Goal: Check status: Check status

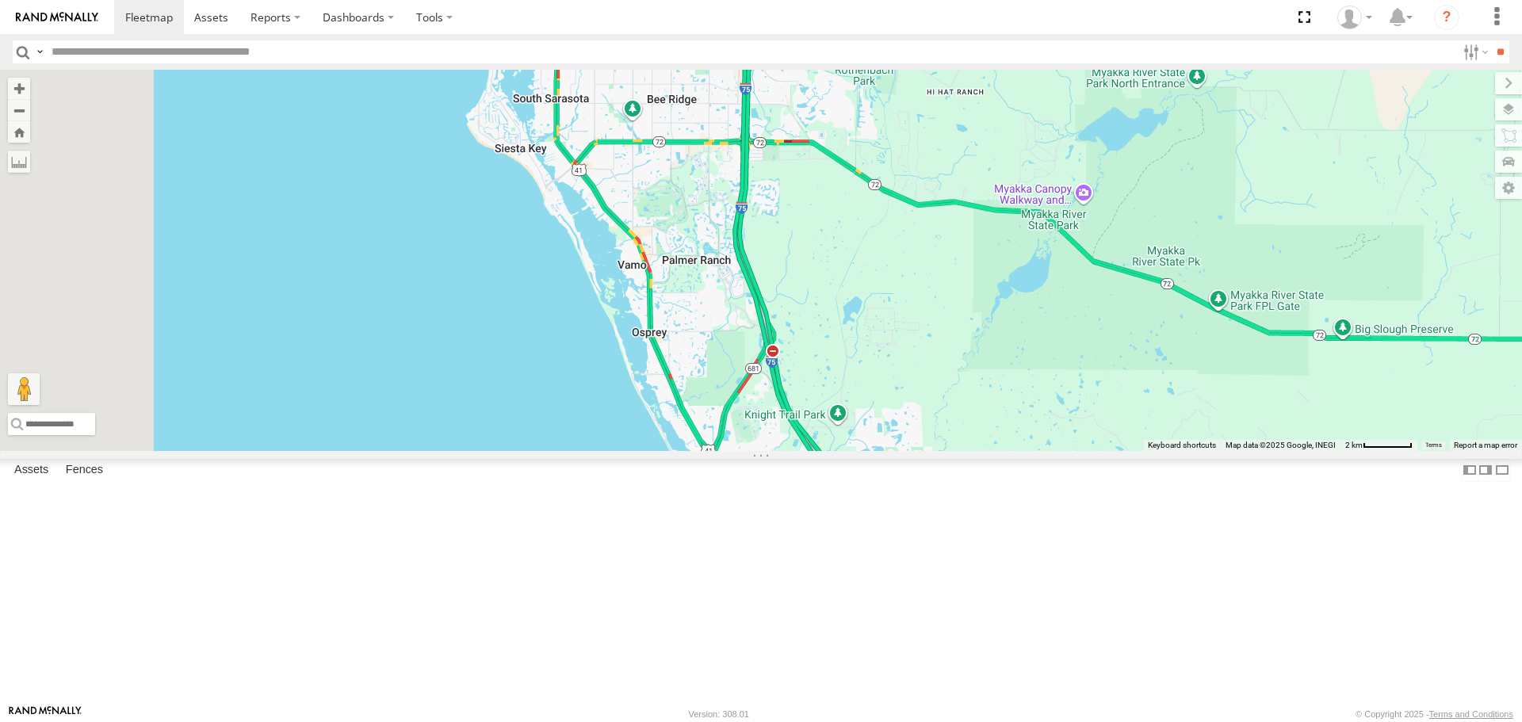
drag, startPoint x: 812, startPoint y: 225, endPoint x: 1064, endPoint y: 624, distance: 471.8
click at [1066, 450] on div at bounding box center [761, 260] width 1522 height 381
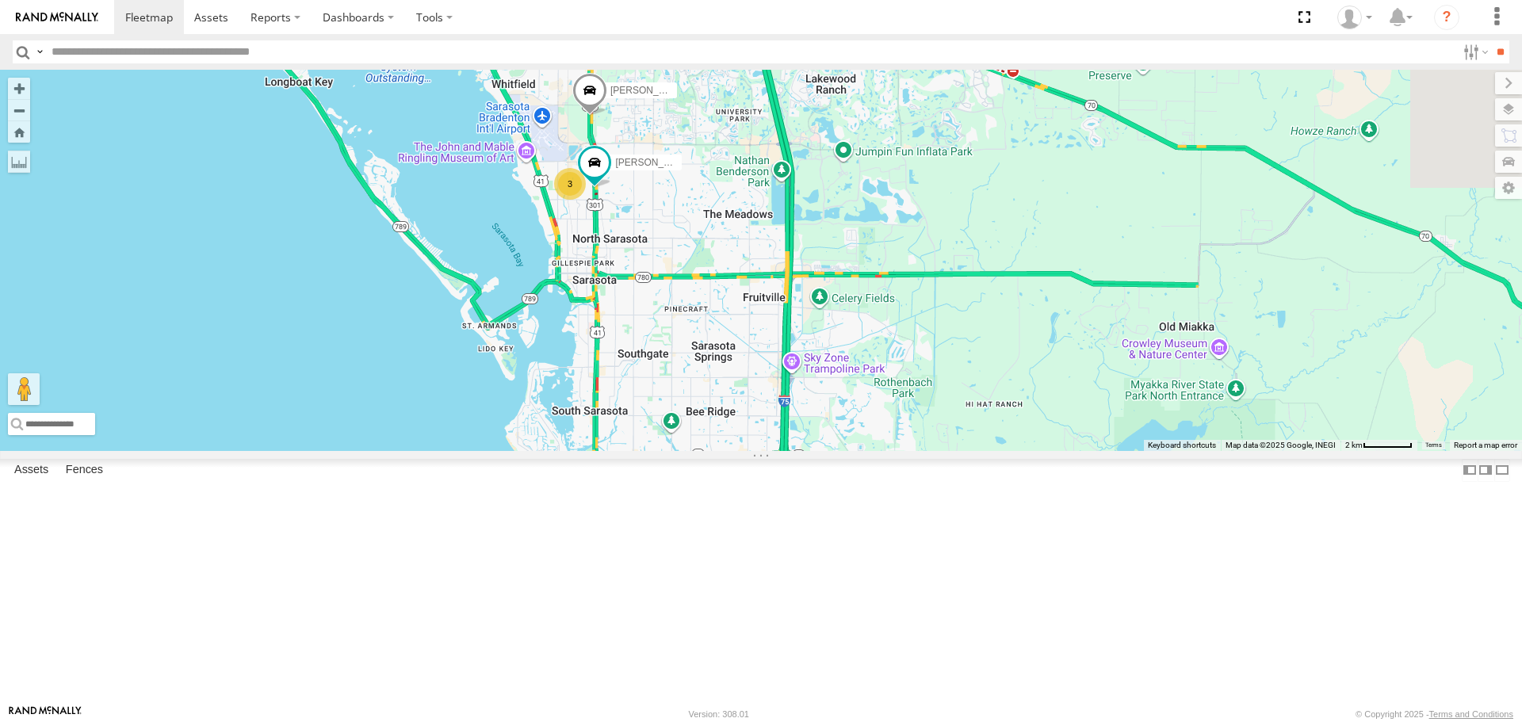
drag, startPoint x: 1020, startPoint y: 467, endPoint x: 852, endPoint y: 513, distance: 174.3
click at [878, 450] on div "Tom 3 Robert" at bounding box center [761, 260] width 1522 height 381
drag, startPoint x: 852, startPoint y: 513, endPoint x: 840, endPoint y: 512, distance: 12.7
click at [841, 450] on div "Tom 3 Robert" at bounding box center [761, 260] width 1522 height 381
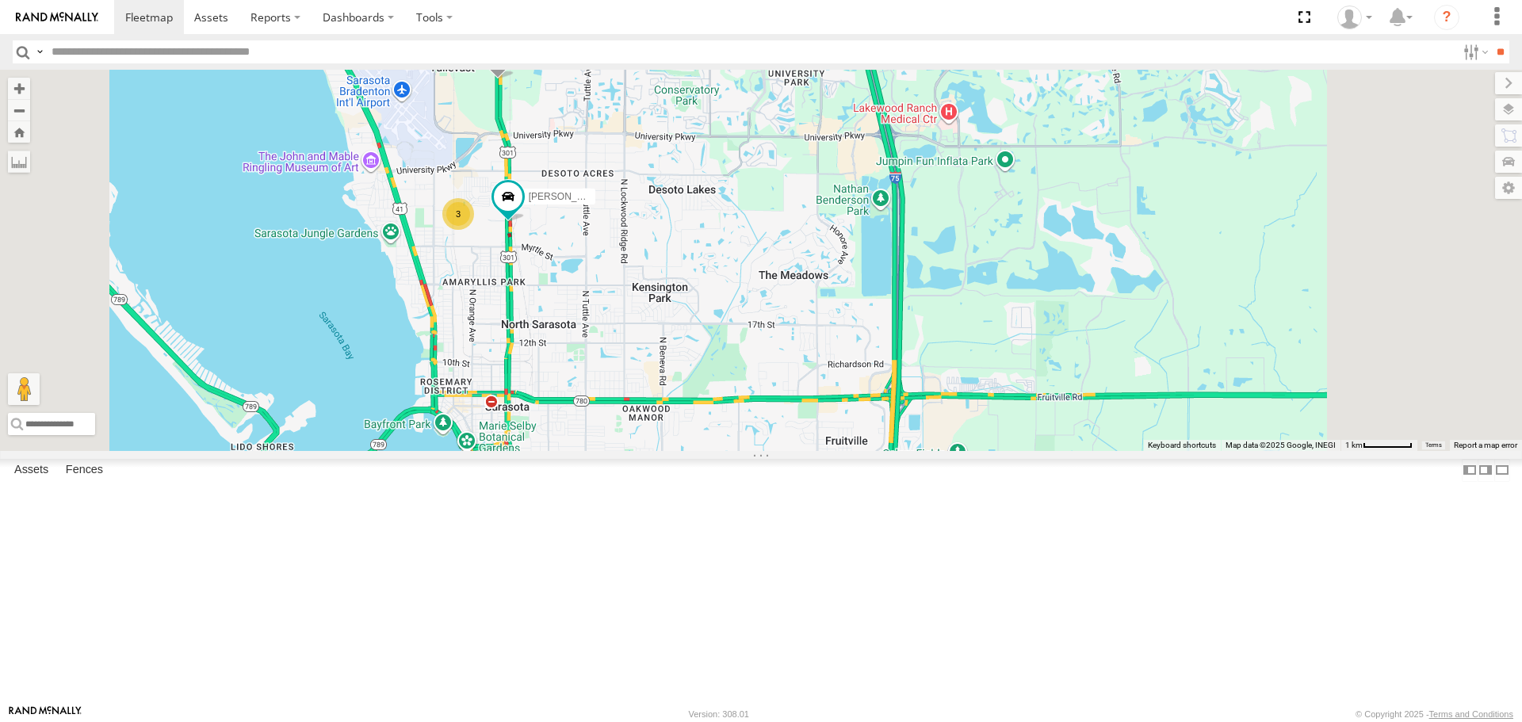
click at [474, 230] on div "3" at bounding box center [458, 214] width 32 height 32
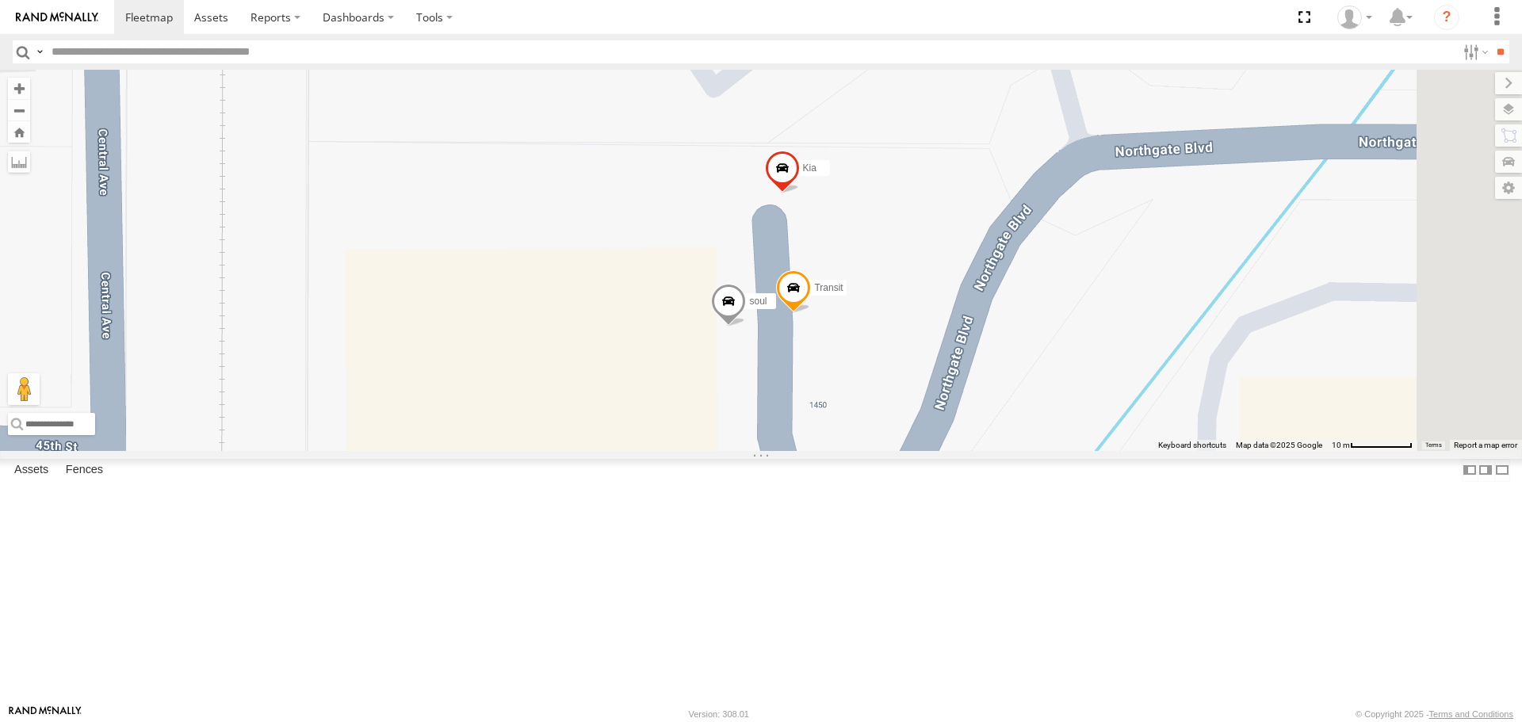
click at [0, 0] on link at bounding box center [0, 0] width 0 height 0
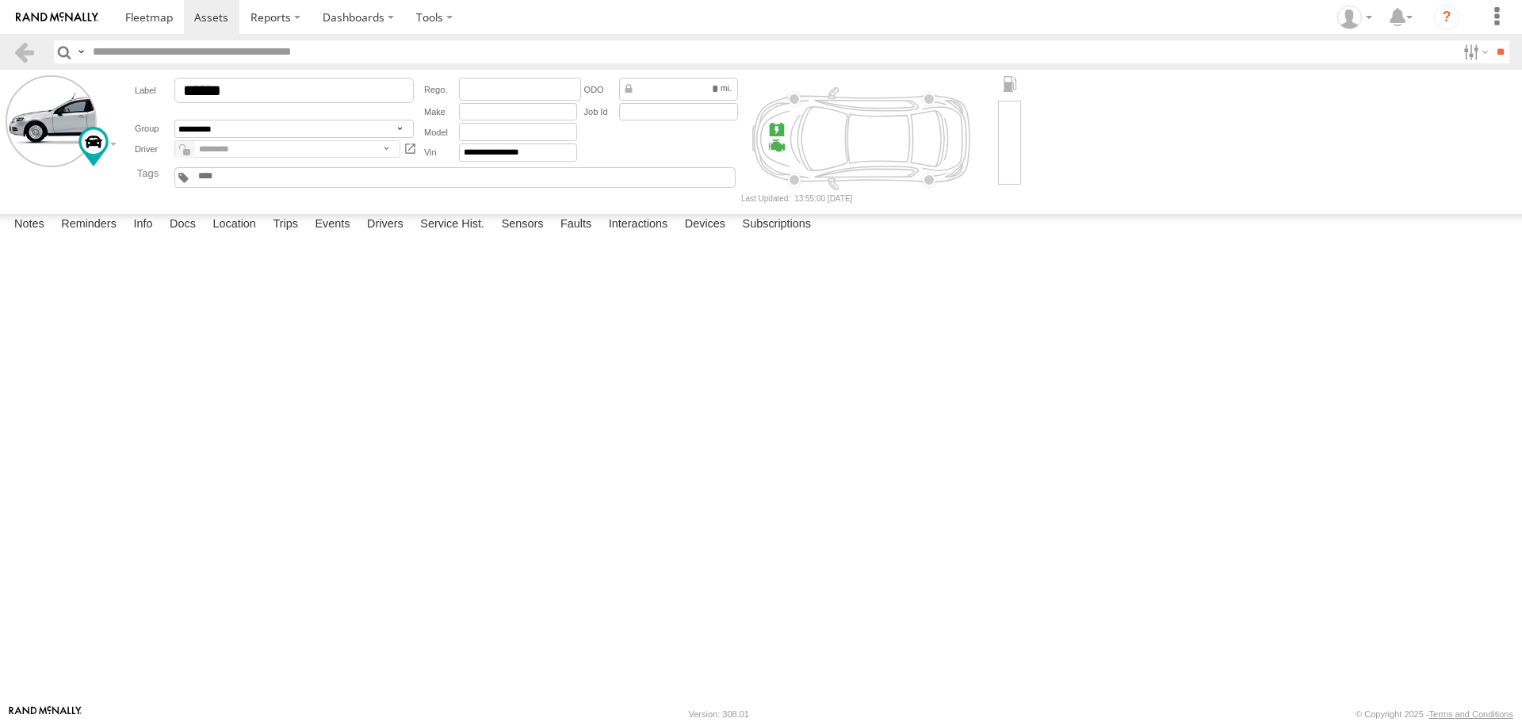
click at [0, 0] on label at bounding box center [0, 0] width 0 height 0
click at [0, 0] on button "Proceed" at bounding box center [0, 0] width 0 height 0
click at [142, 25] on span at bounding box center [149, 17] width 48 height 15
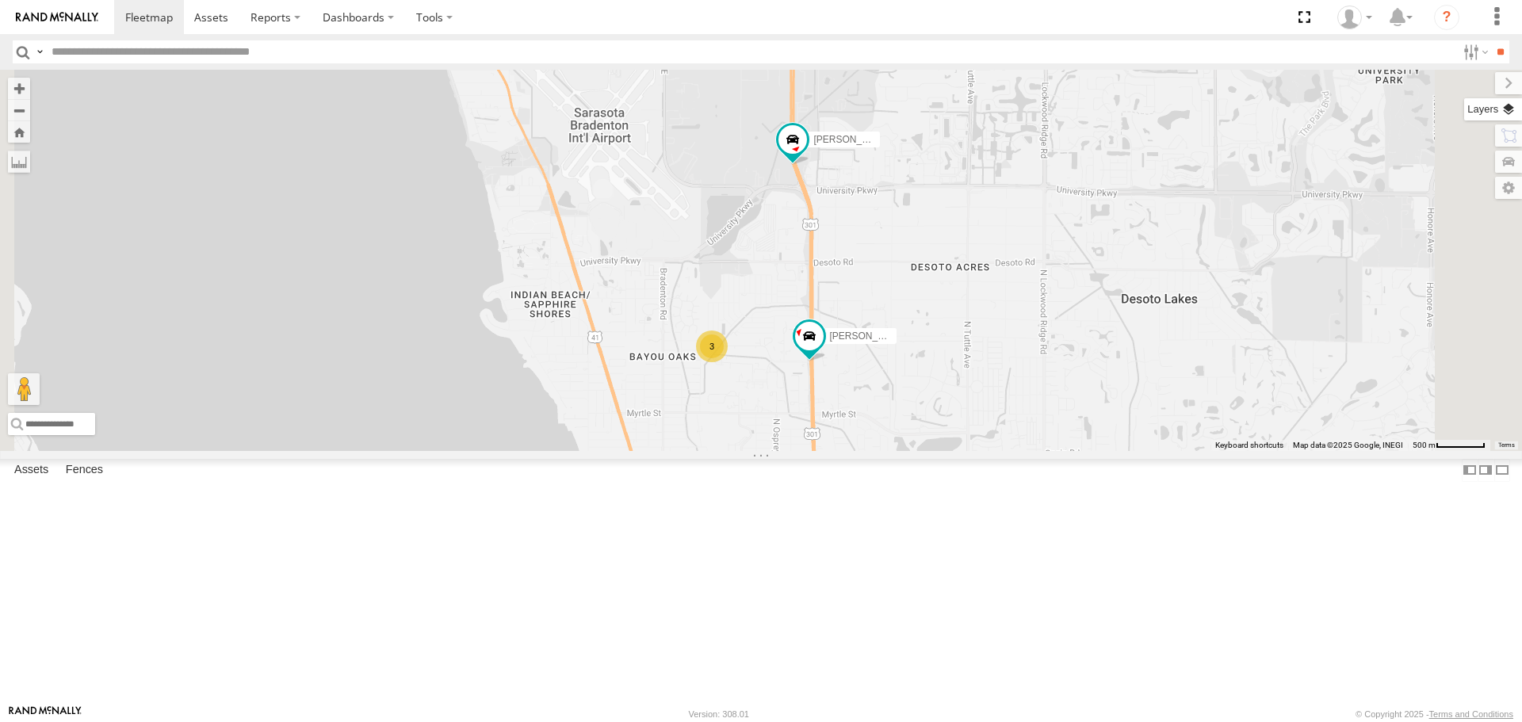
click at [1506, 107] on label at bounding box center [1493, 109] width 58 height 22
click at [0, 0] on label at bounding box center [0, 0] width 0 height 0
click at [0, 0] on span "Roadmap" at bounding box center [0, 0] width 0 height 0
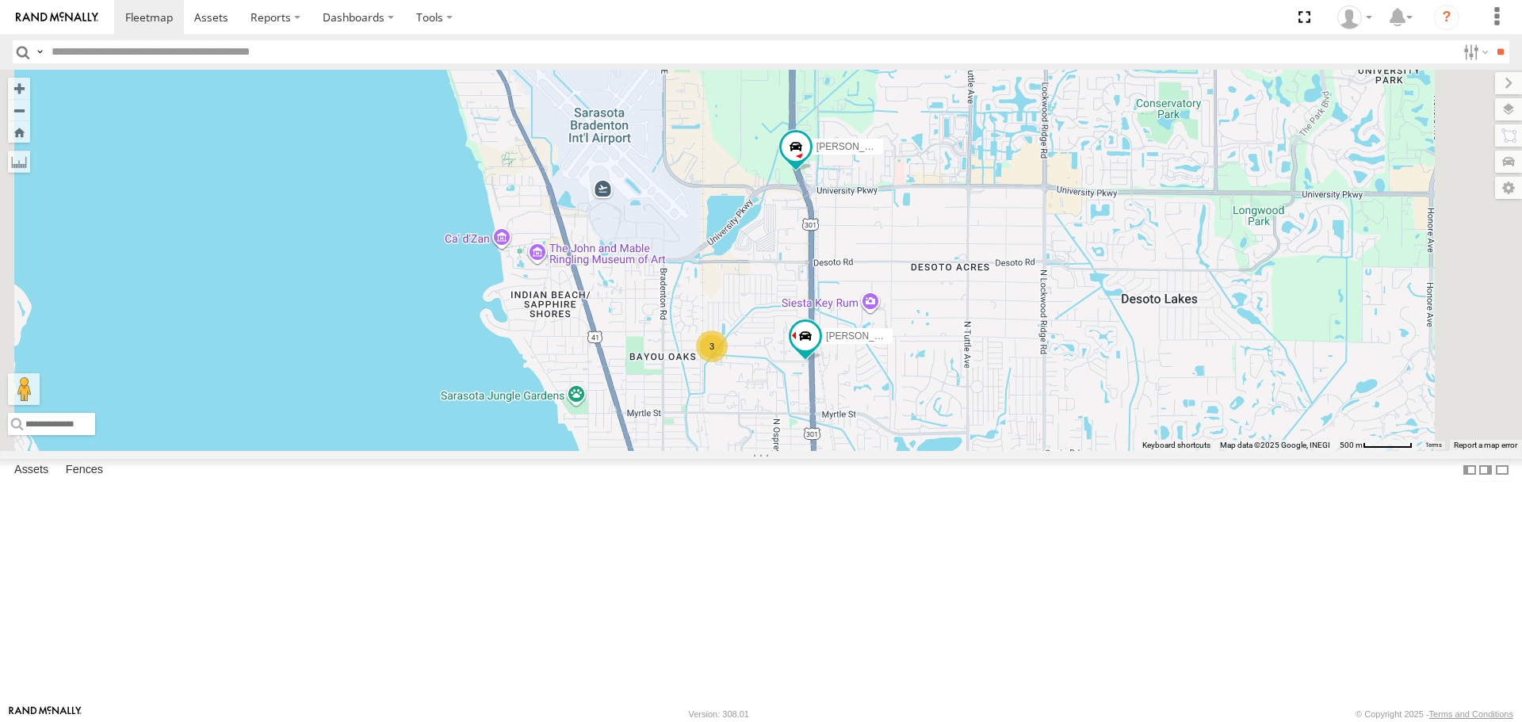
click at [0, 0] on span "Overlays" at bounding box center [0, 0] width 0 height 0
click at [0, 0] on span "Traffic" at bounding box center [0, 0] width 0 height 0
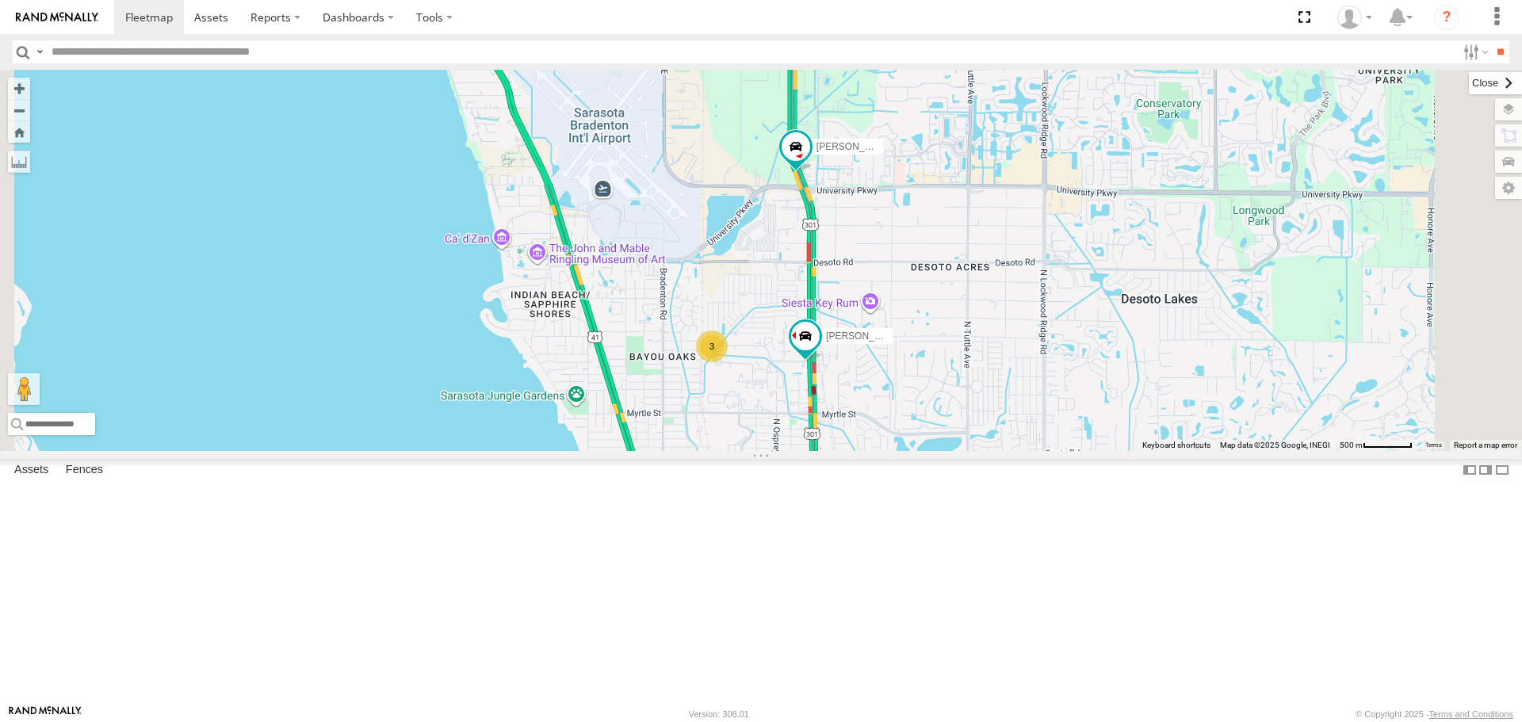
click at [1469, 81] on label at bounding box center [1495, 83] width 53 height 22
click at [801, 315] on div "Robert 4" at bounding box center [761, 260] width 1522 height 381
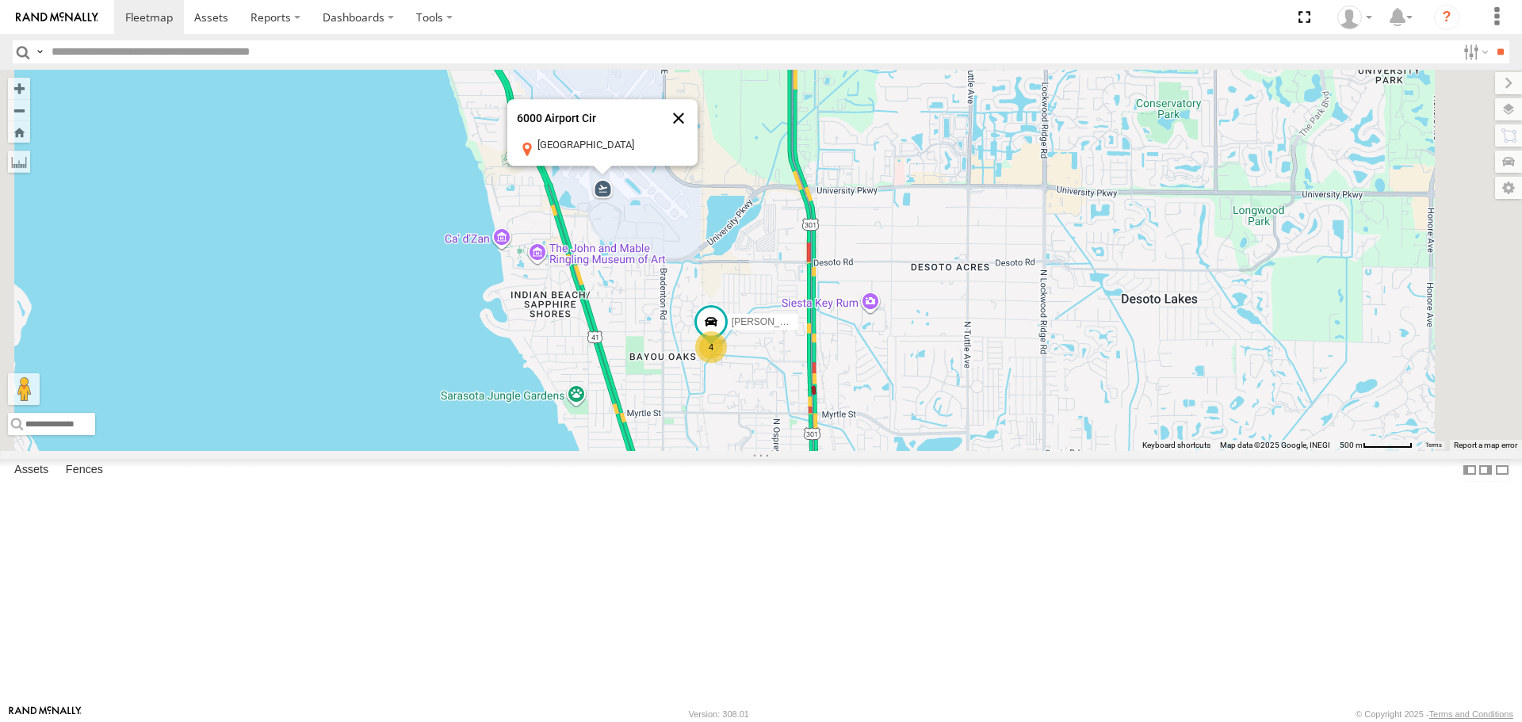
click at [698, 138] on button "Close" at bounding box center [679, 119] width 38 height 38
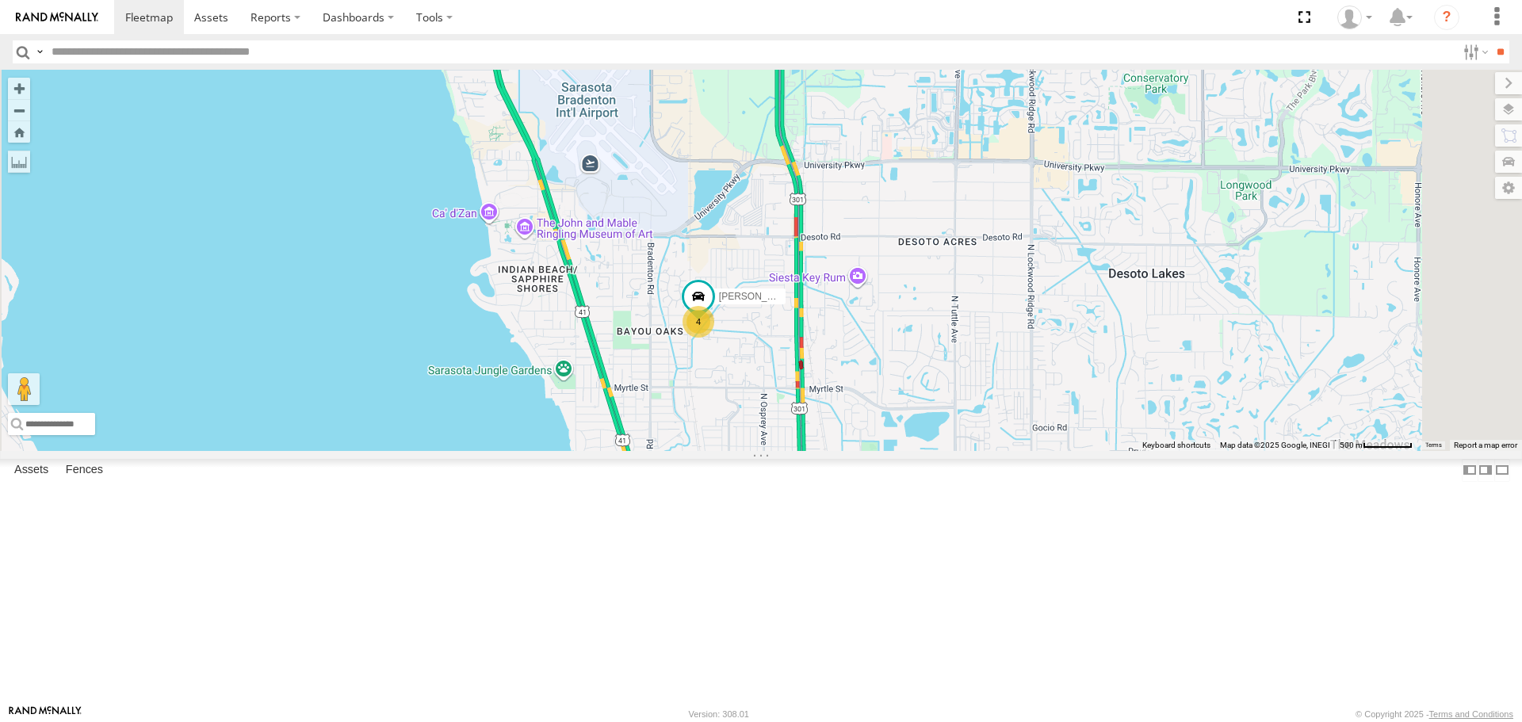
drag, startPoint x: 1012, startPoint y: 580, endPoint x: 938, endPoint y: 362, distance: 231.2
click at [938, 362] on div "Robert 4" at bounding box center [761, 260] width 1522 height 381
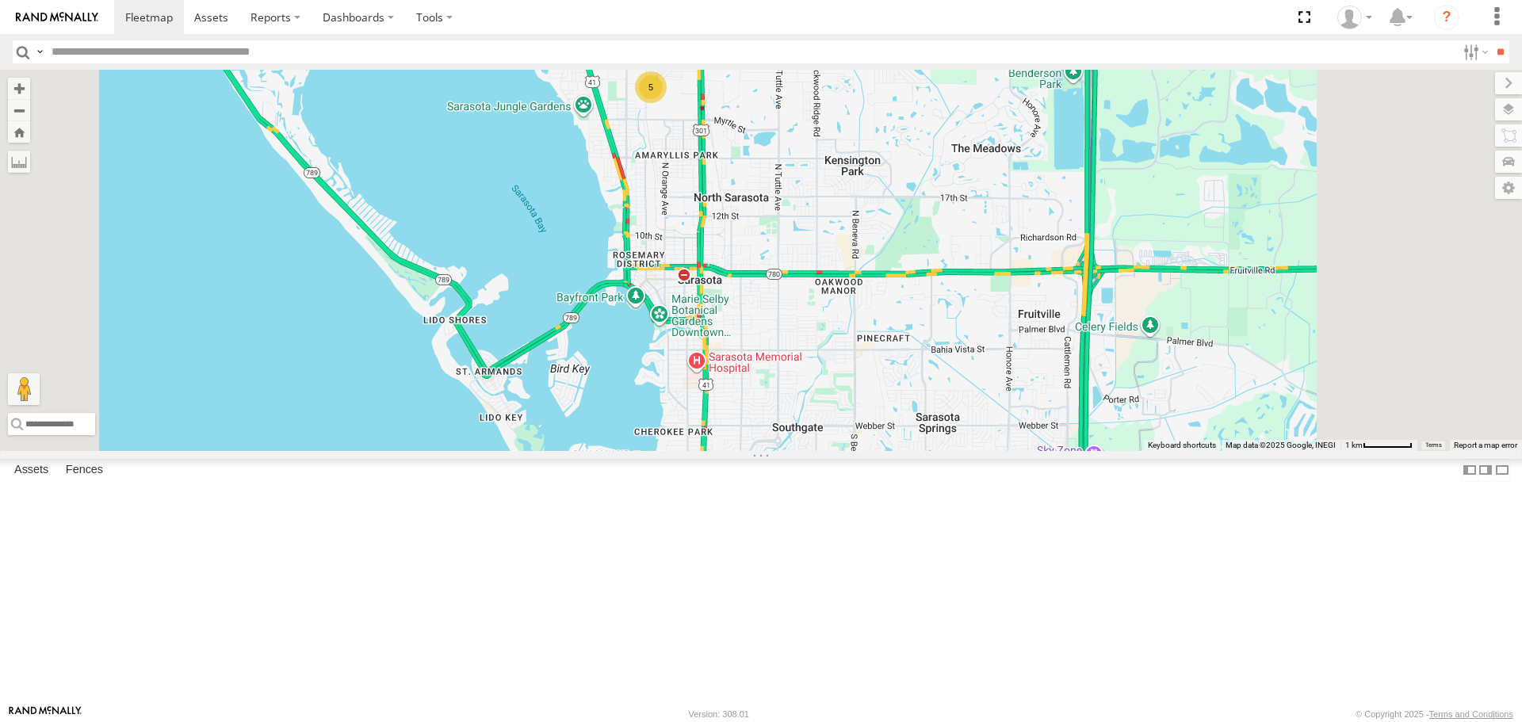
drag, startPoint x: 955, startPoint y: 440, endPoint x: 741, endPoint y: 239, distance: 294.0
click at [791, 301] on div "5" at bounding box center [761, 260] width 1522 height 381
click at [742, 242] on div "5" at bounding box center [761, 260] width 1522 height 381
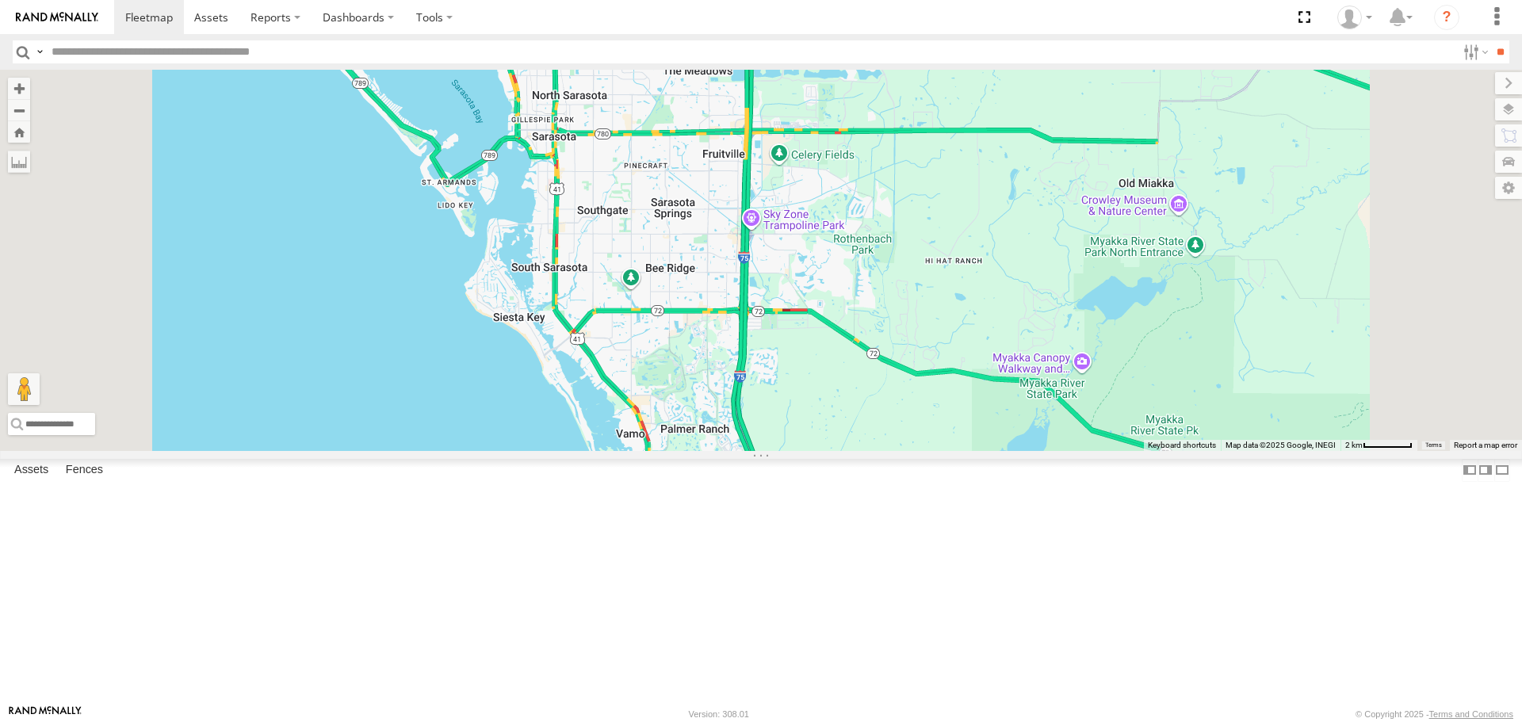
click at [843, 354] on div "5" at bounding box center [761, 260] width 1522 height 381
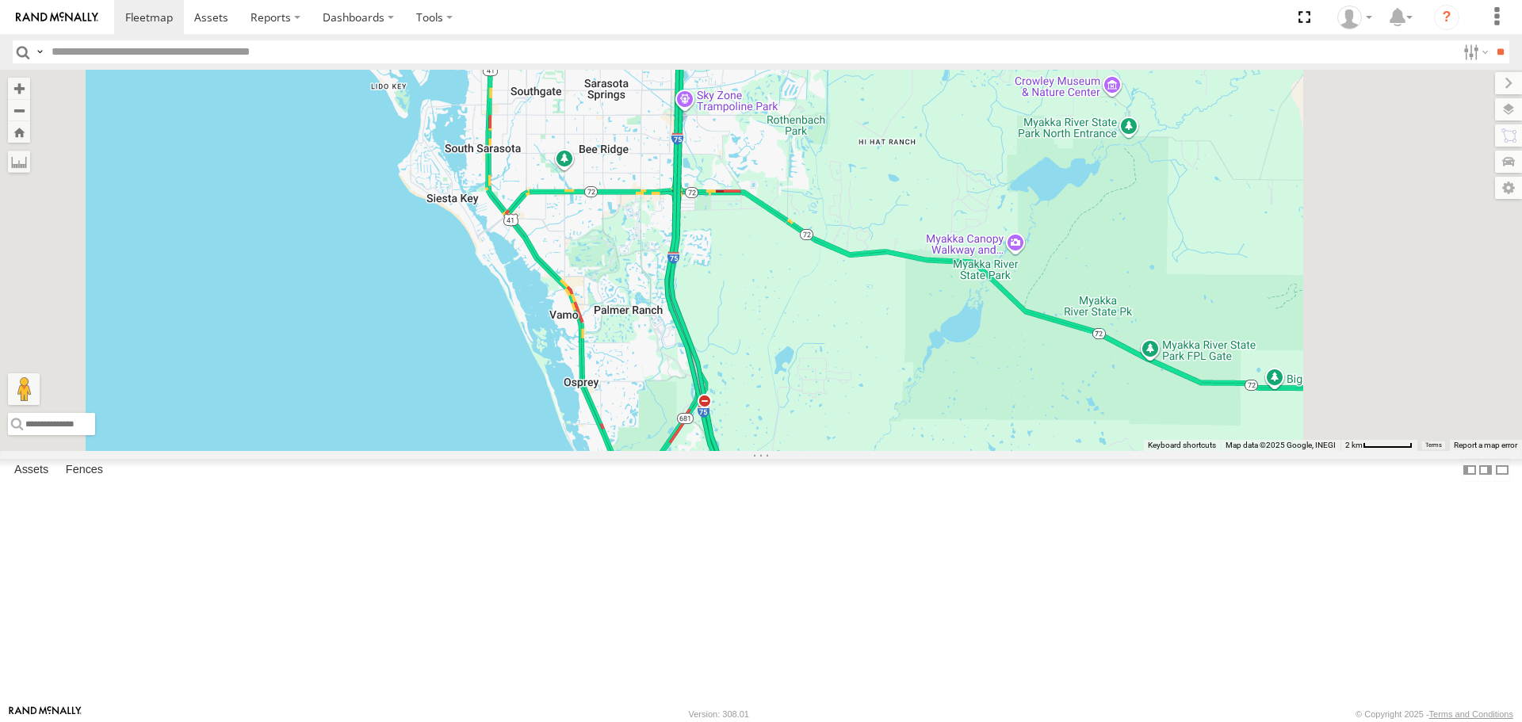
drag, startPoint x: 805, startPoint y: 258, endPoint x: 769, endPoint y: 204, distance: 65.3
click at [771, 207] on div "5" at bounding box center [761, 260] width 1522 height 381
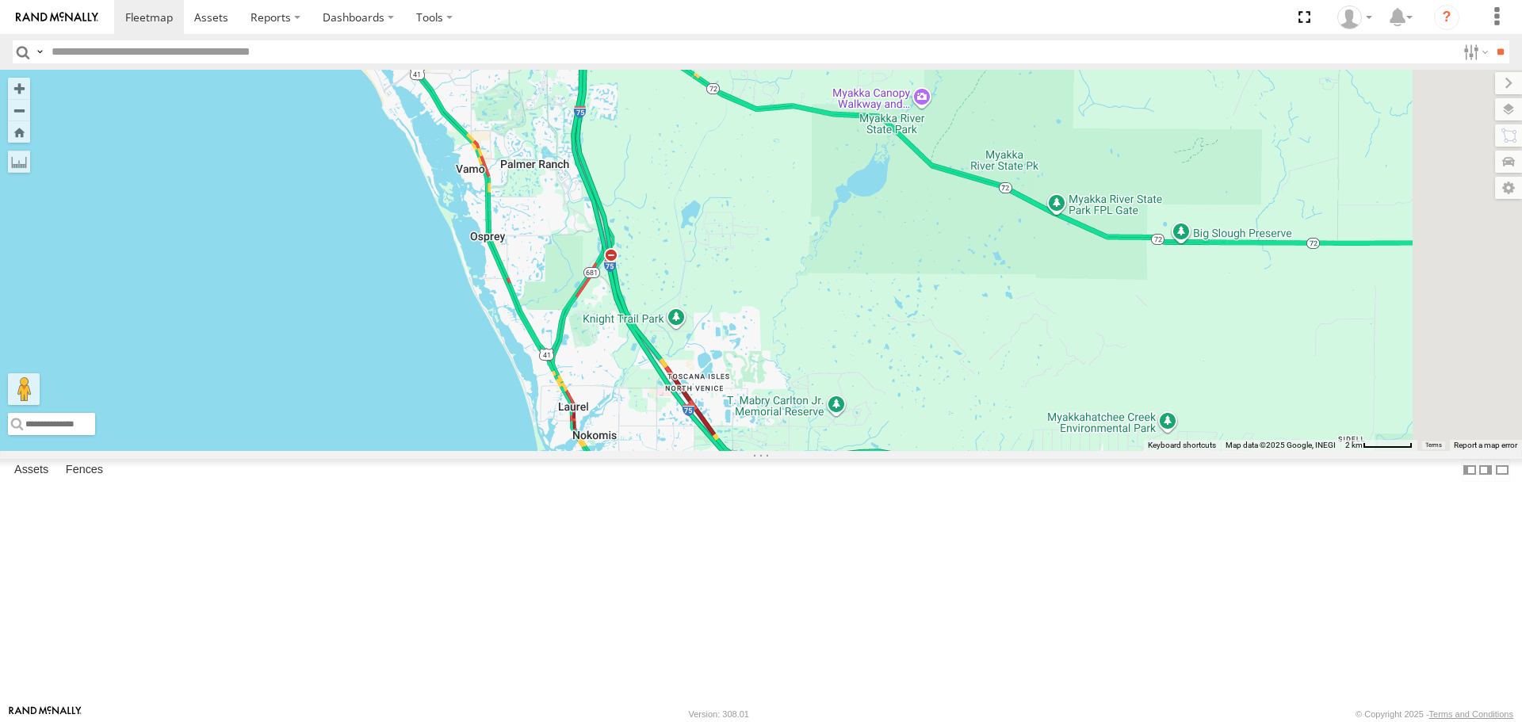
drag, startPoint x: 940, startPoint y: 450, endPoint x: 806, endPoint y: 240, distance: 249.2
click at [806, 243] on div "5" at bounding box center [761, 260] width 1522 height 381
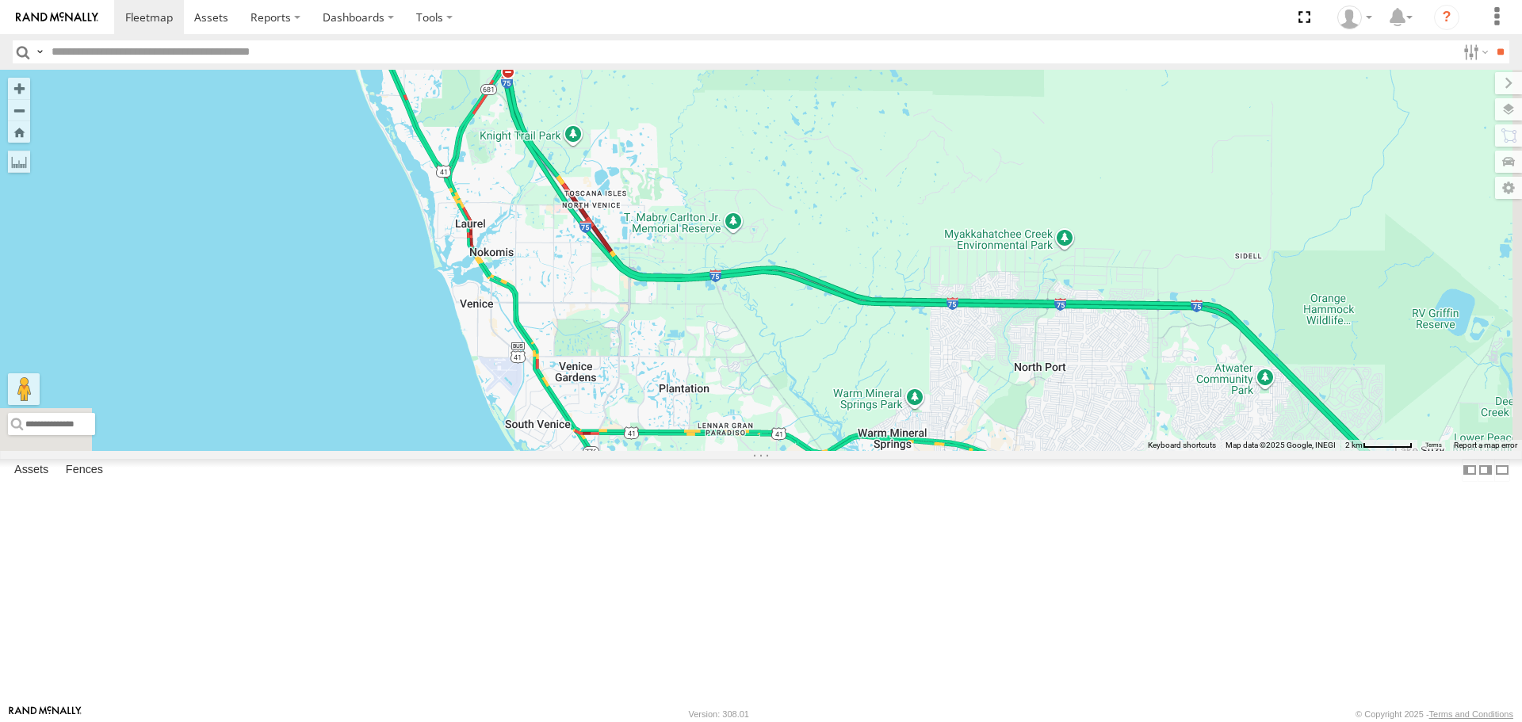
drag, startPoint x: 950, startPoint y: 593, endPoint x: 1073, endPoint y: 618, distance: 125.3
click at [1073, 450] on div "5" at bounding box center [761, 260] width 1522 height 381
